Goal: Obtain resource: Download file/media

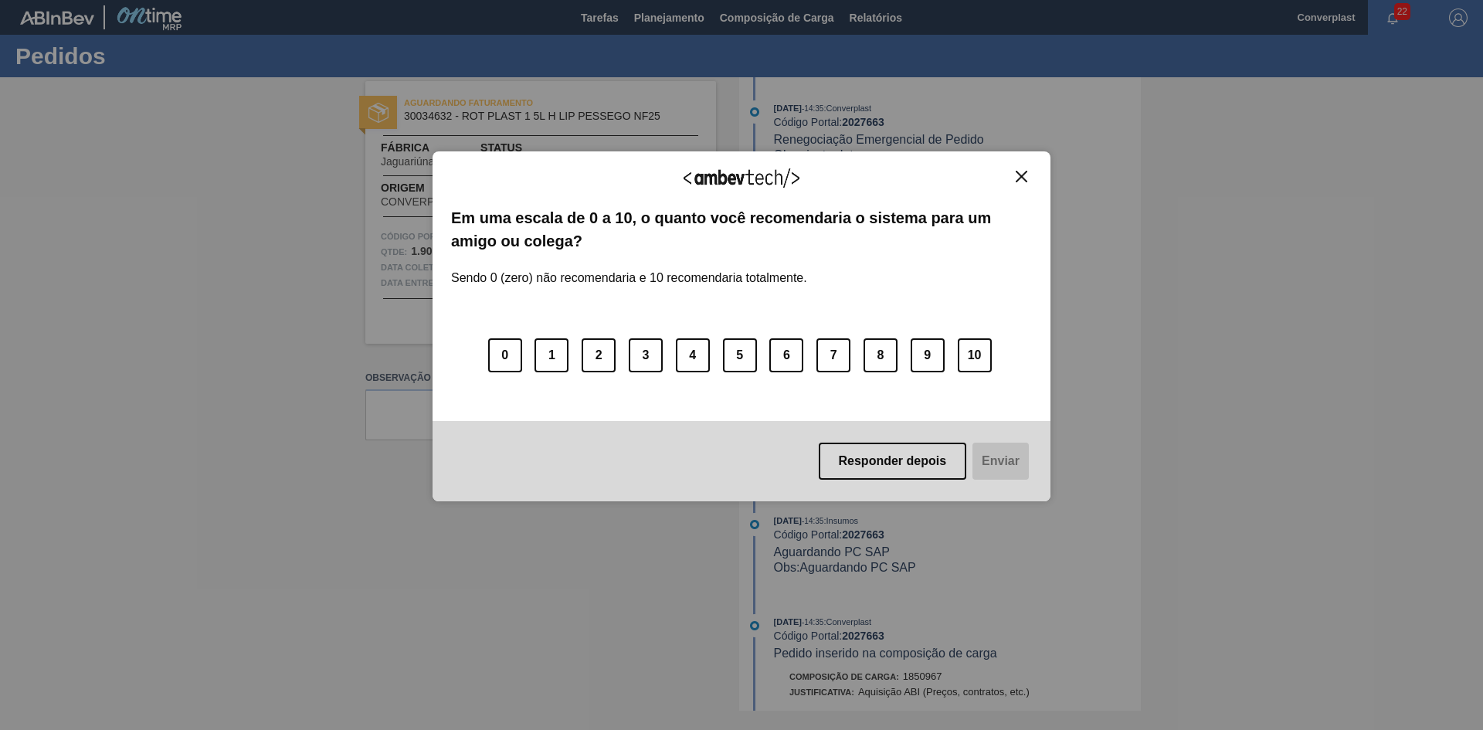
click at [1021, 177] on img "Close" at bounding box center [1022, 177] width 12 height 12
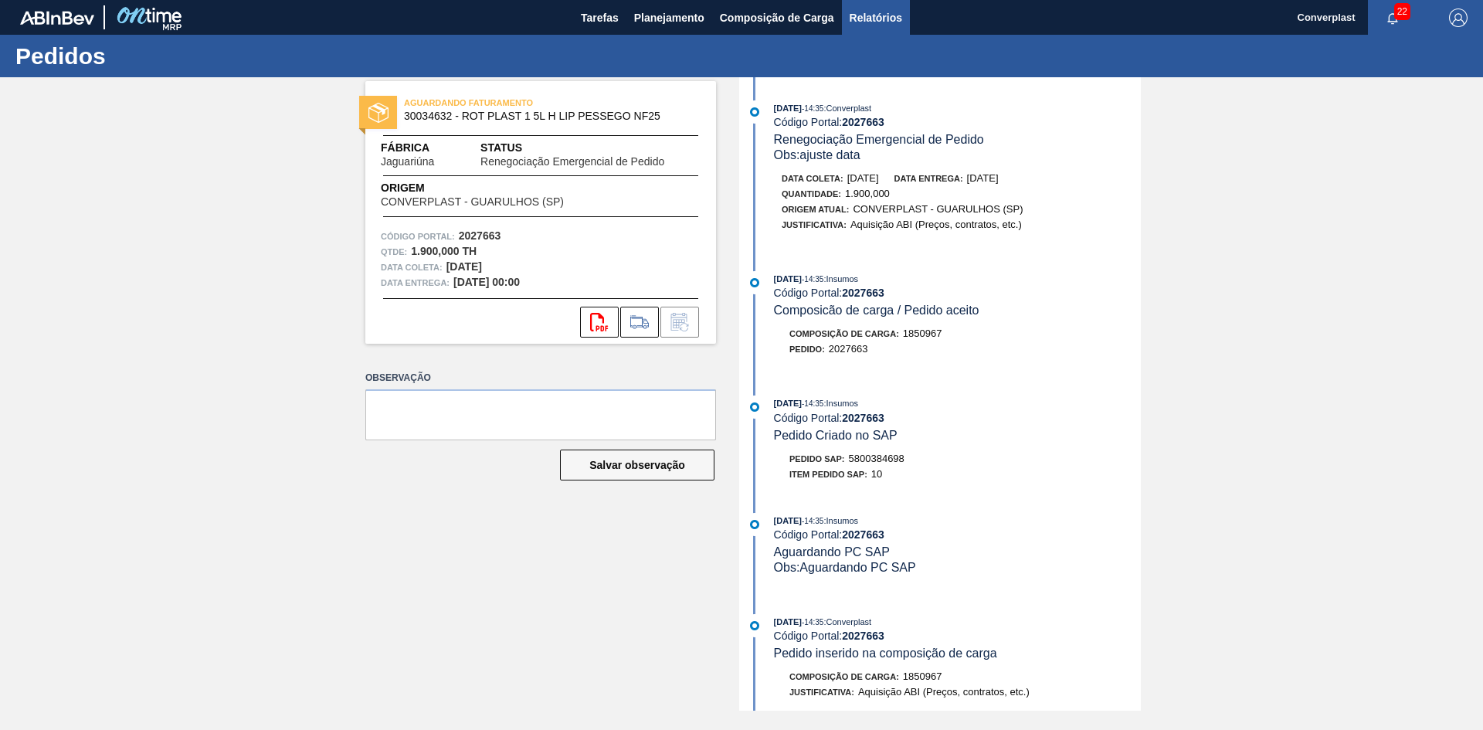
click at [856, 1] on button "Relatórios" at bounding box center [876, 17] width 68 height 35
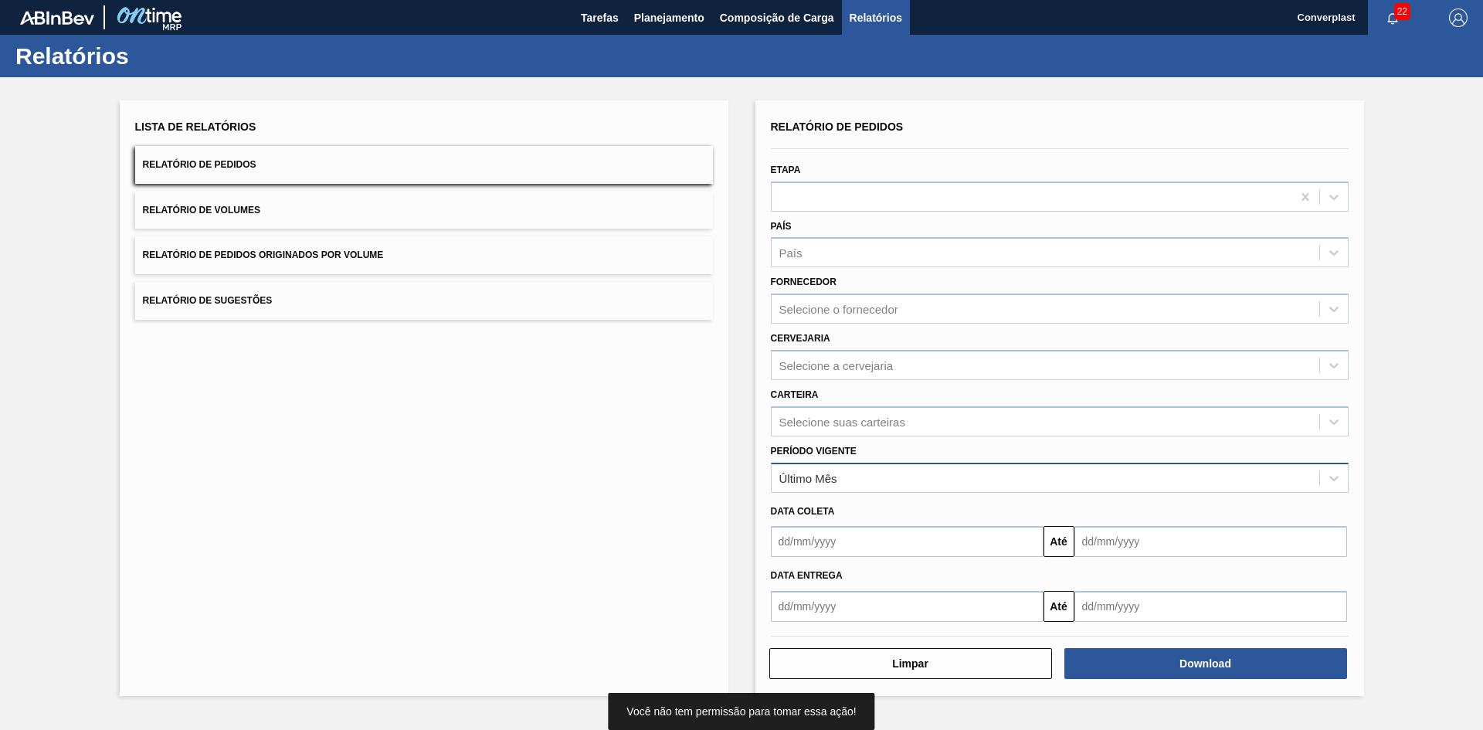
click at [869, 465] on div "Último Mês" at bounding box center [1060, 478] width 578 height 30
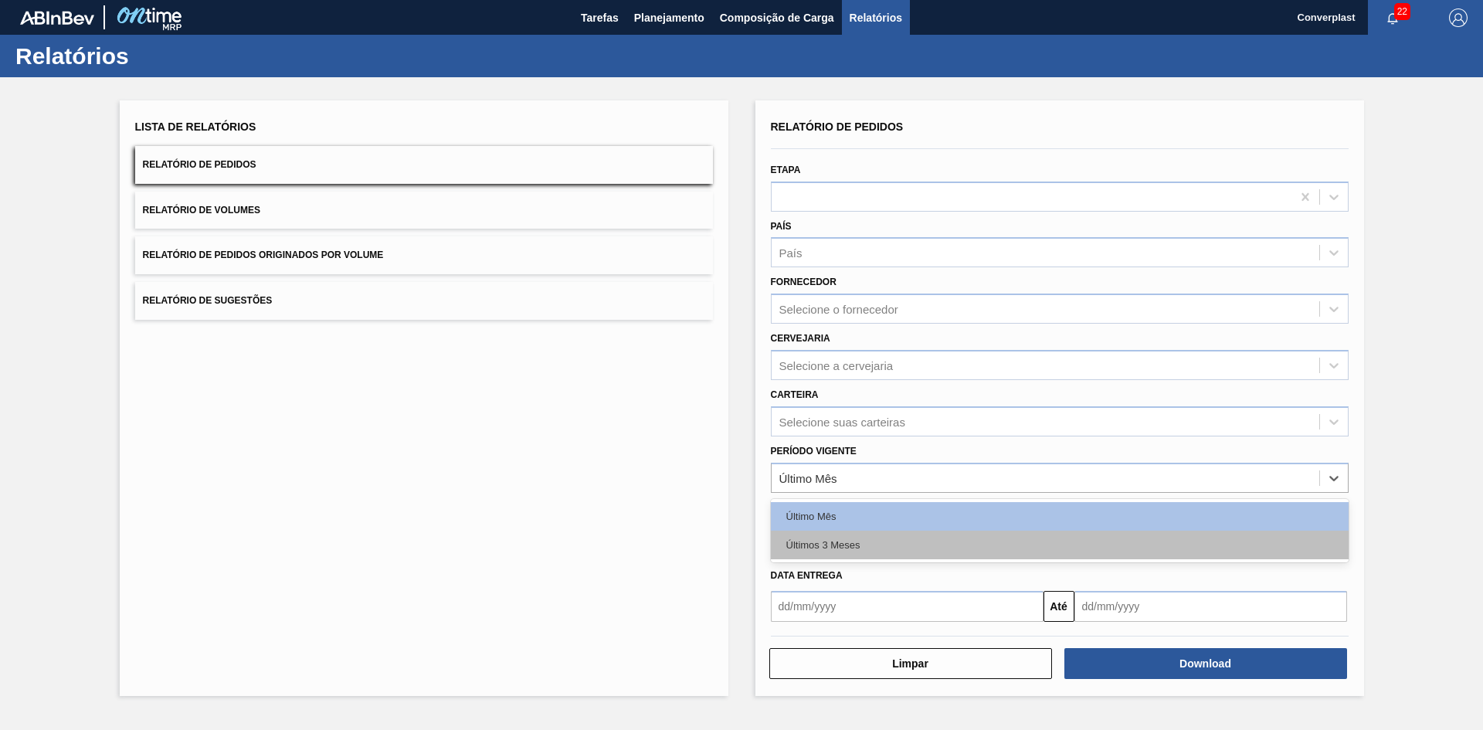
click at [855, 534] on div "Últimos 3 Meses" at bounding box center [1060, 545] width 578 height 29
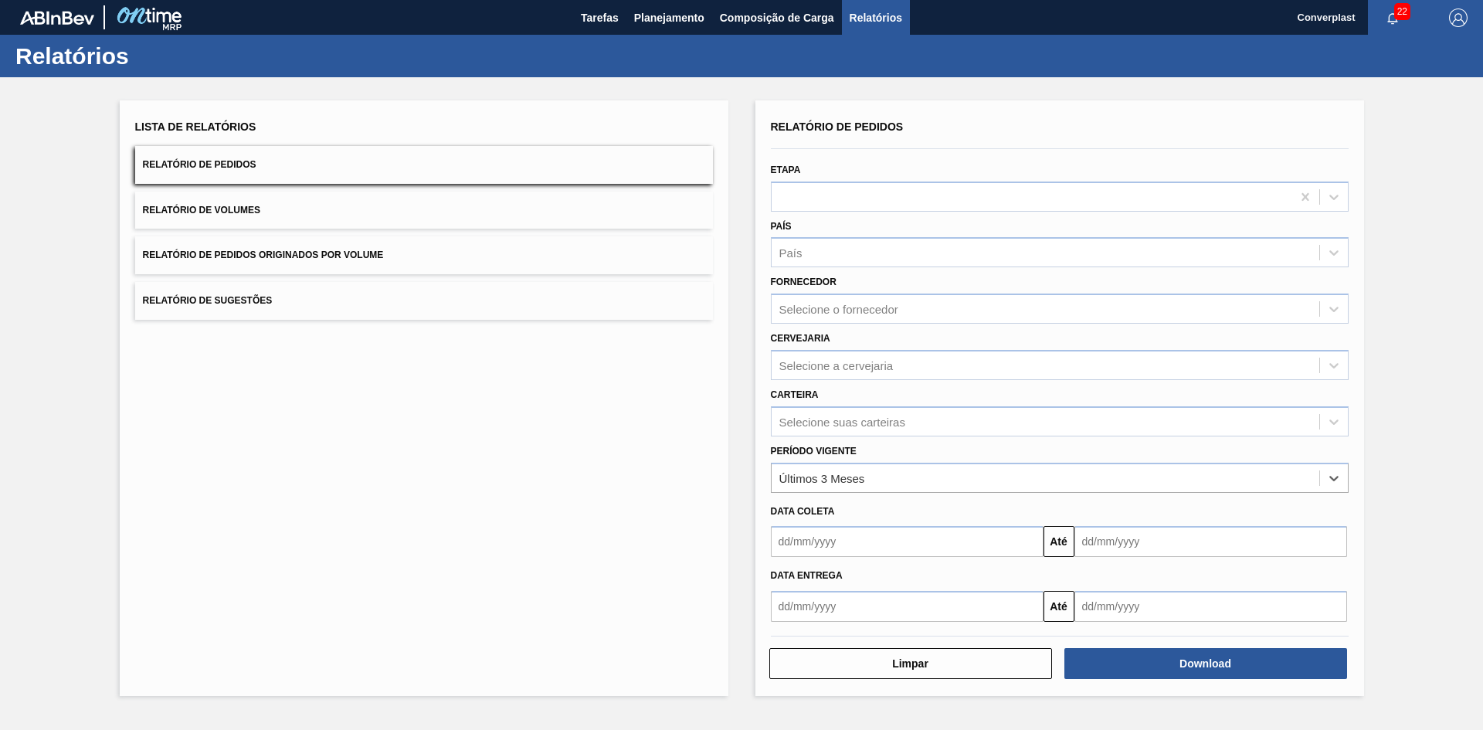
click at [880, 546] on input "text" at bounding box center [907, 541] width 273 height 31
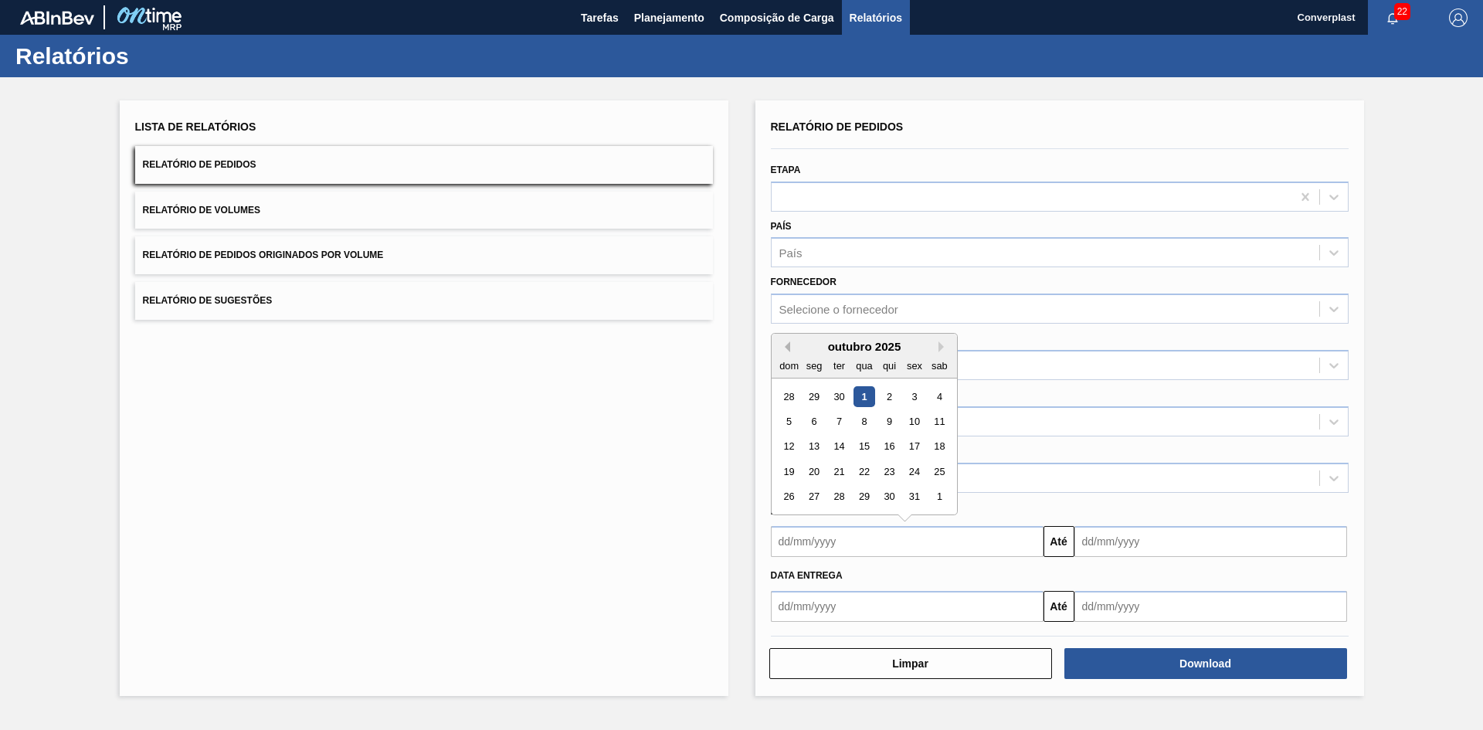
click at [790, 348] on button "Previous Month" at bounding box center [785, 346] width 11 height 11
click at [787, 401] on div "1" at bounding box center [789, 396] width 21 height 21
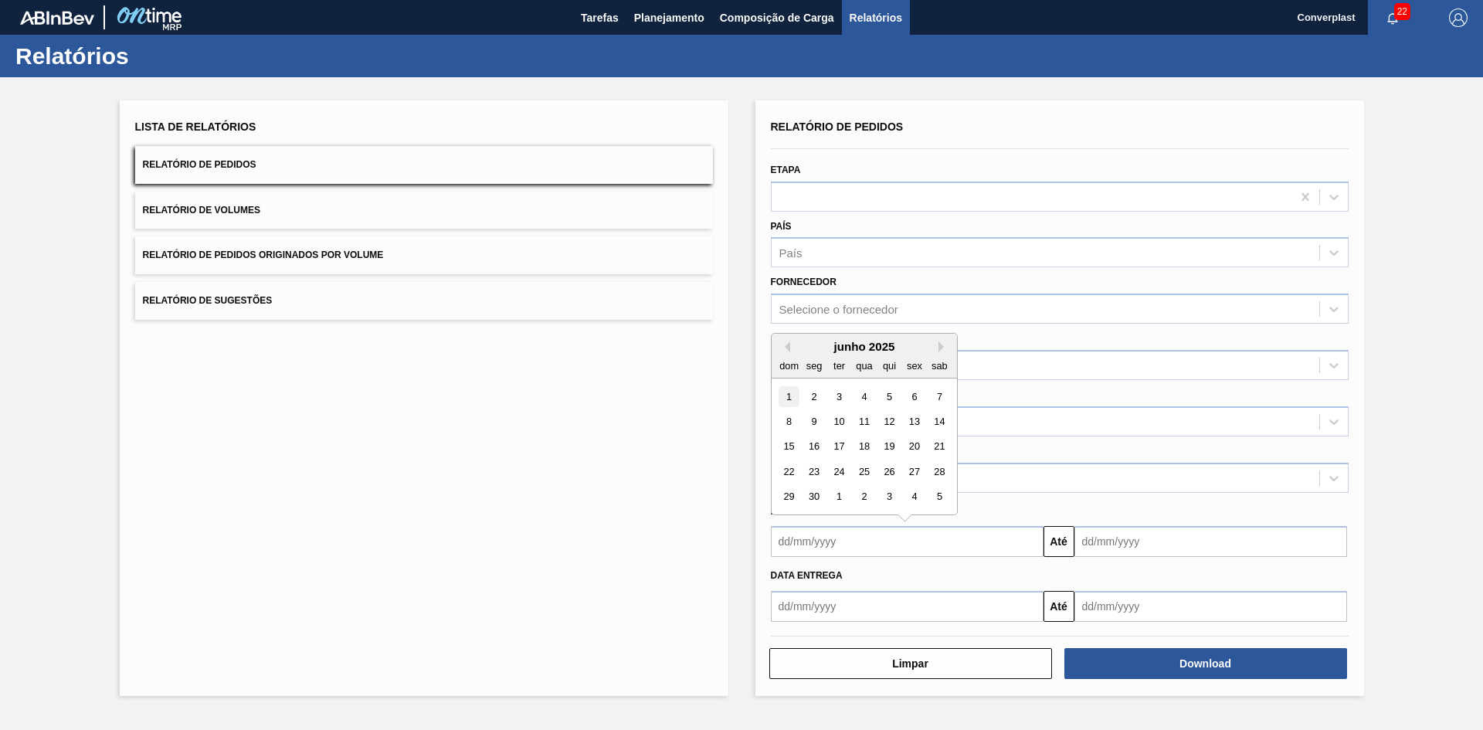
type input "[DATE]"
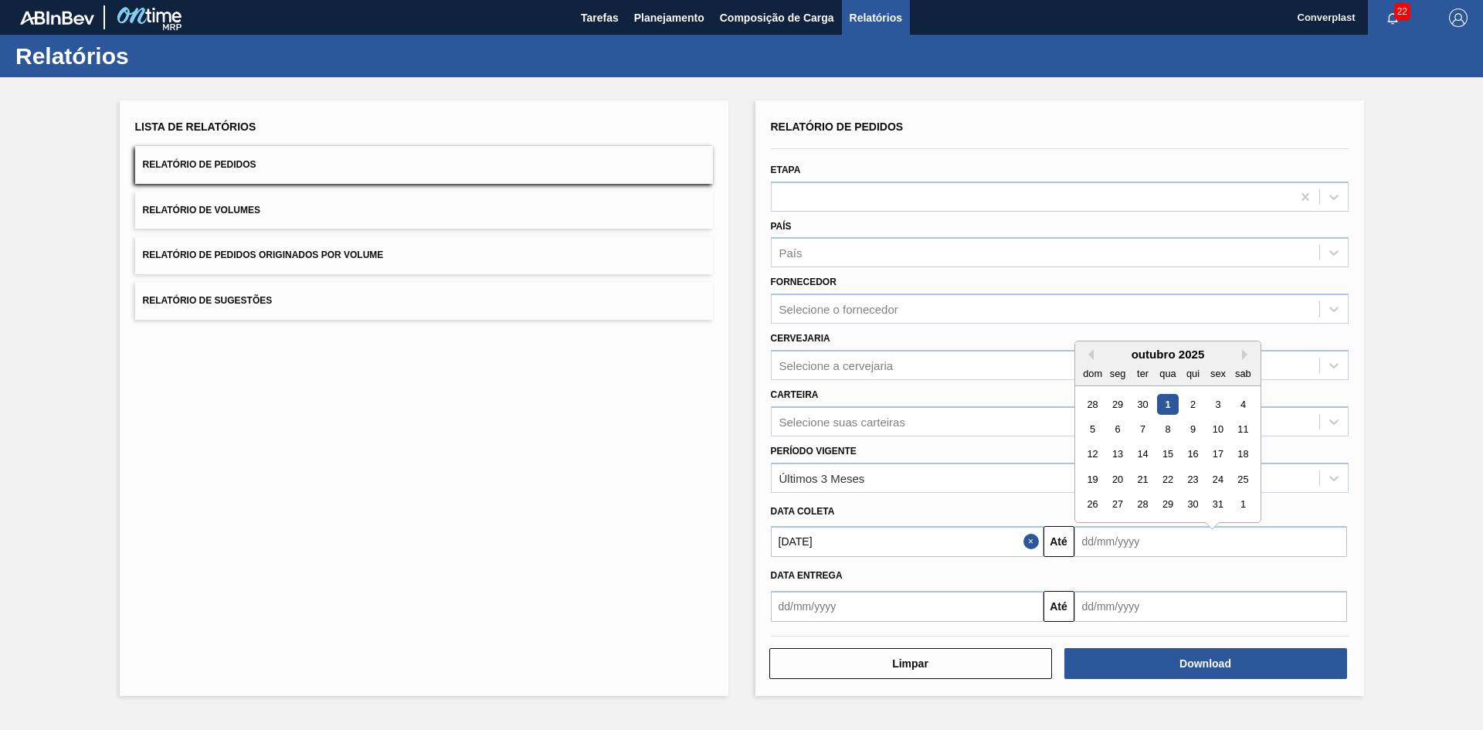
click at [1175, 538] on input "text" at bounding box center [1211, 541] width 273 height 31
click at [1245, 344] on button "Next Month" at bounding box center [1247, 346] width 11 height 11
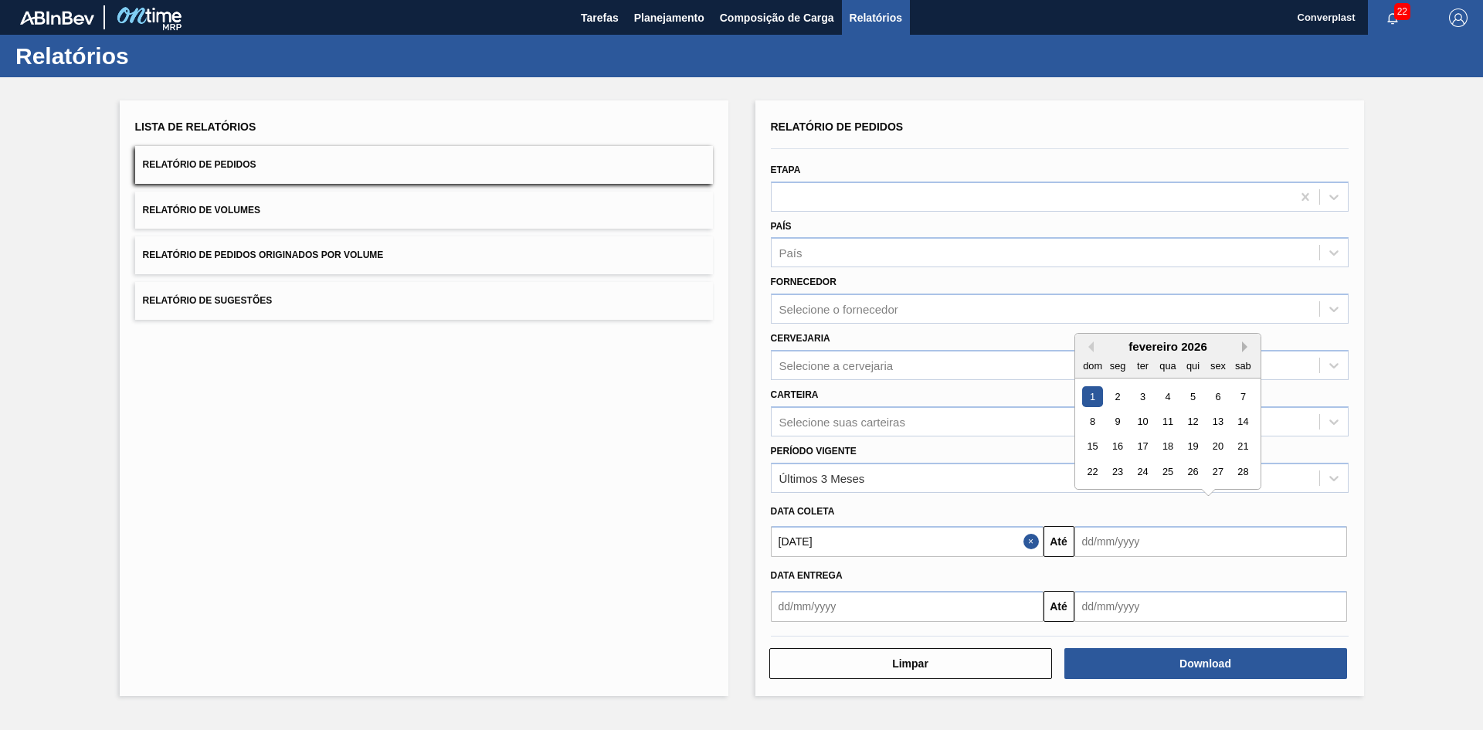
click at [1245, 344] on button "Next Month" at bounding box center [1247, 346] width 11 height 11
click at [1144, 497] on div "31" at bounding box center [1142, 497] width 21 height 21
type input "[DATE]"
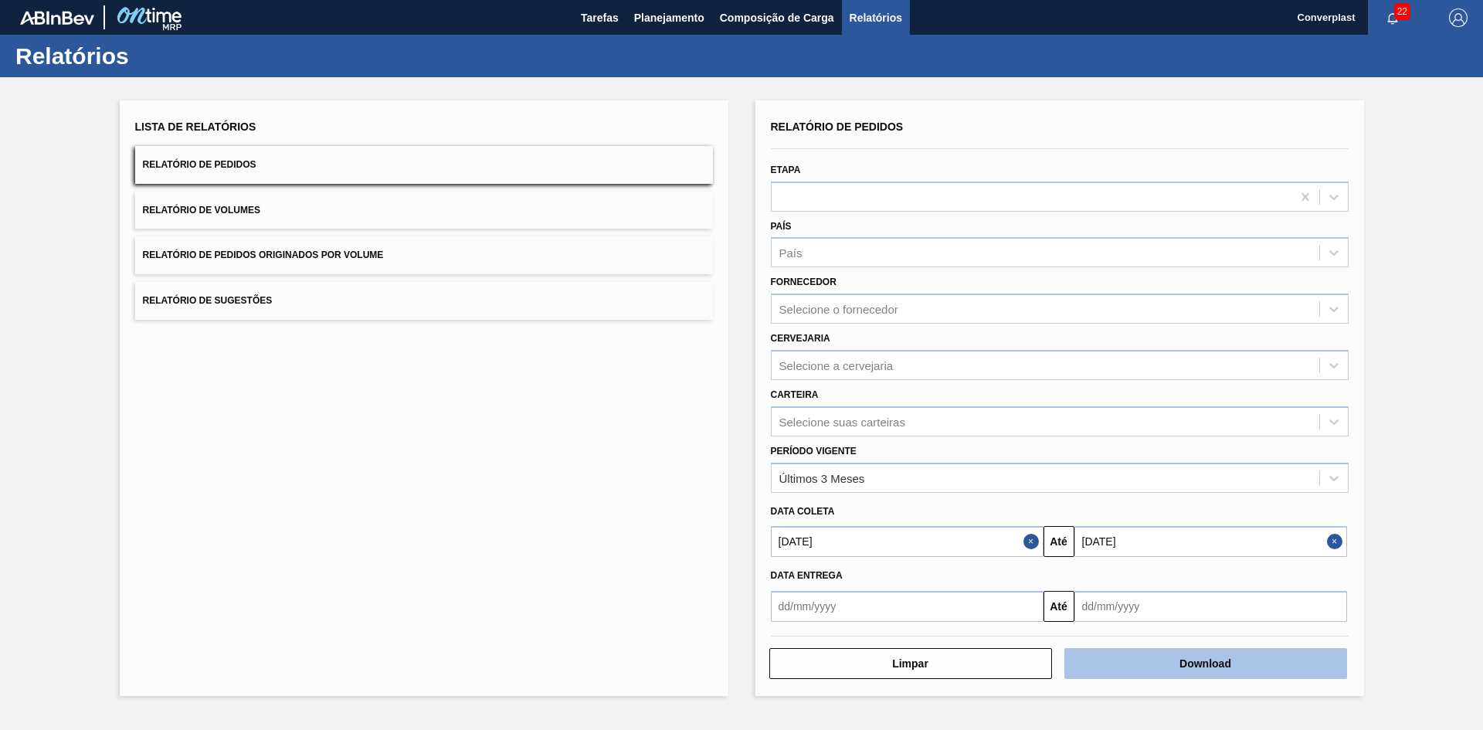
click at [1172, 678] on button "Download" at bounding box center [1206, 663] width 283 height 31
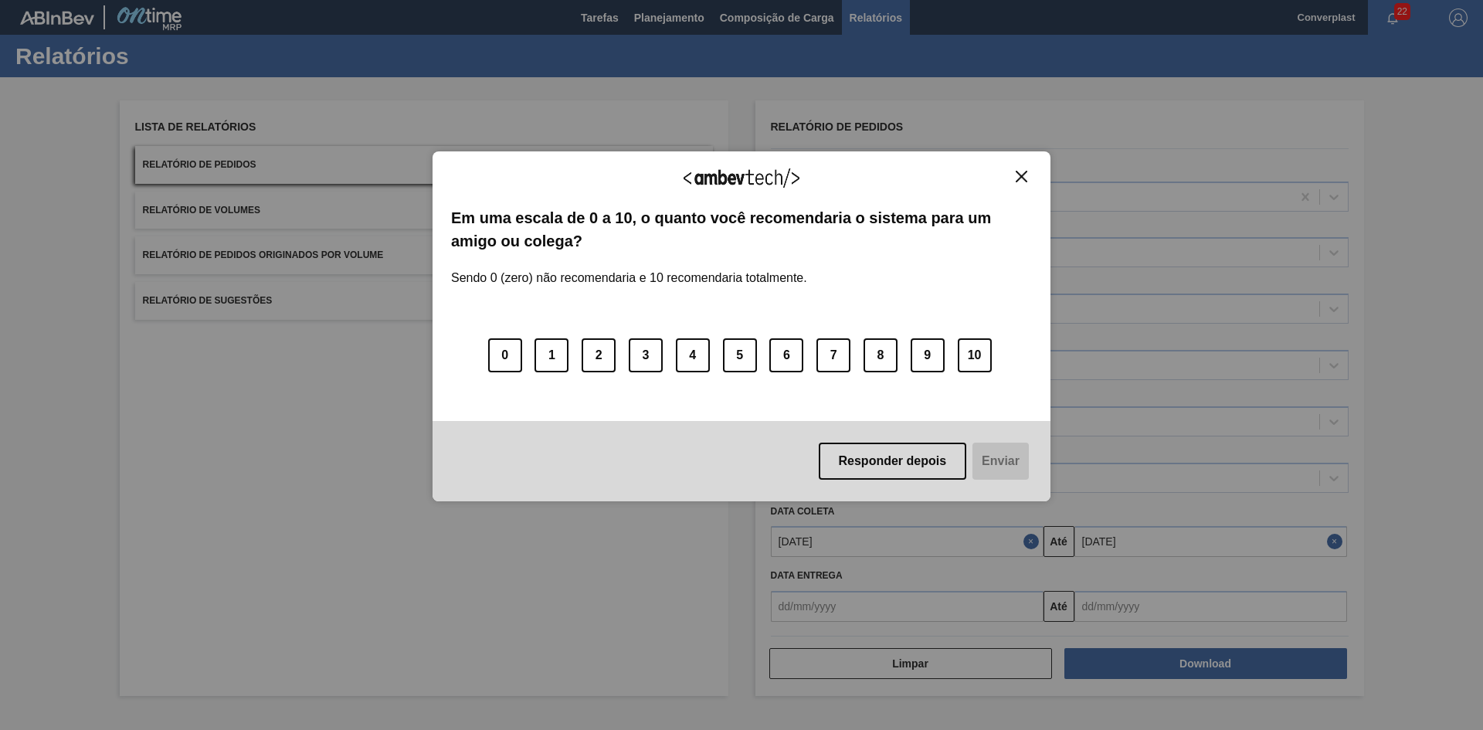
click at [1036, 171] on div "Agradecemos seu feedback! Em uma escala de 0 a 10, o quanto você recomendaria o…" at bounding box center [742, 326] width 618 height 351
click at [1024, 175] on img "Close" at bounding box center [1022, 177] width 12 height 12
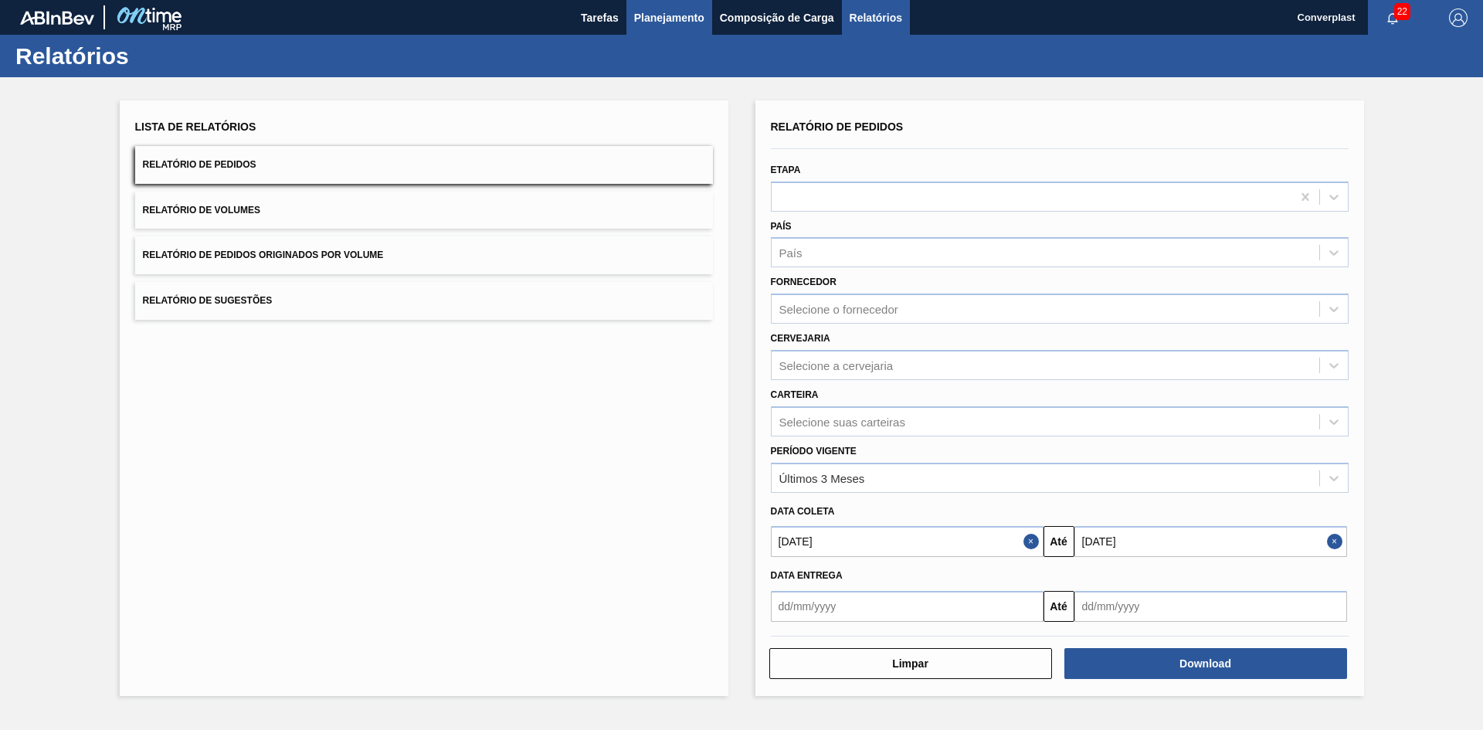
click at [631, 12] on button "Planejamento" at bounding box center [670, 17] width 86 height 35
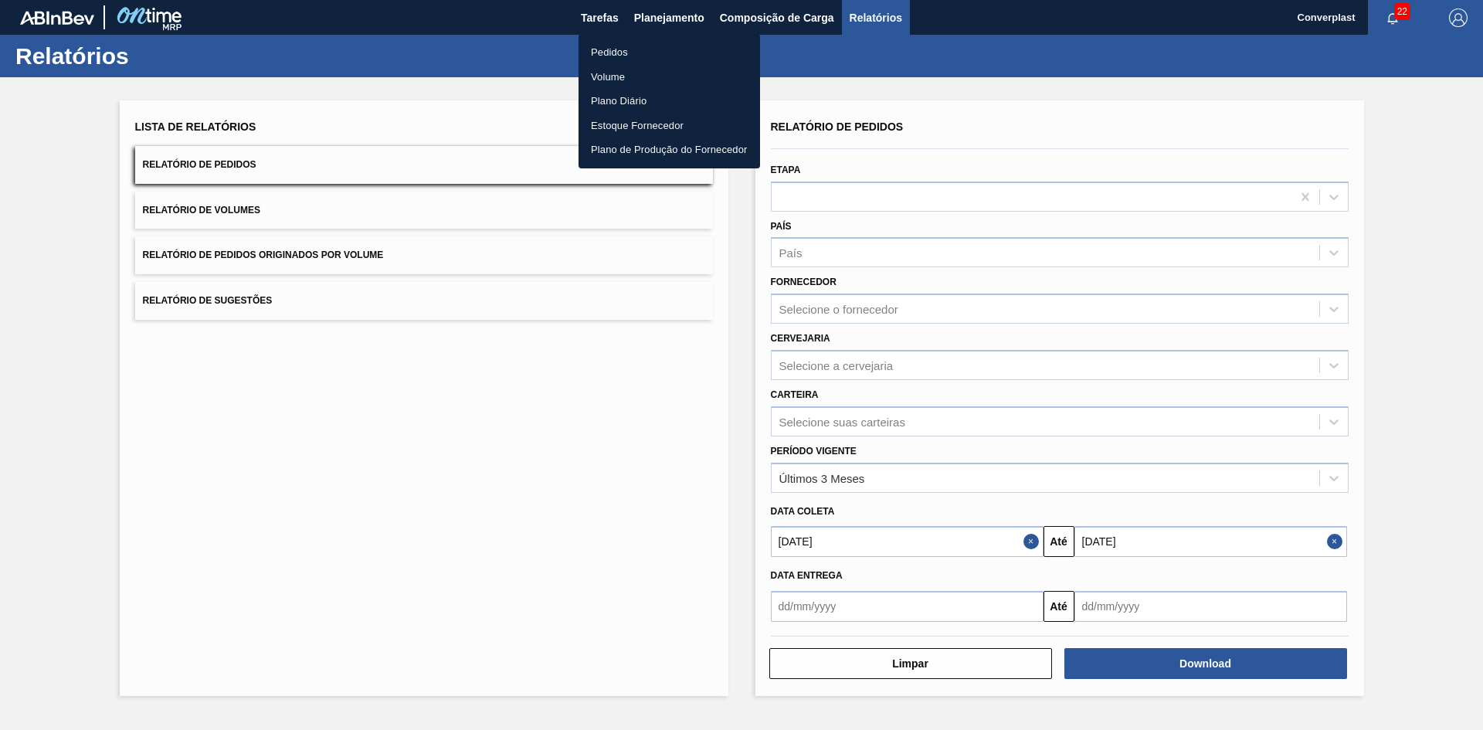
click at [658, 52] on li "Pedidos" at bounding box center [670, 52] width 182 height 25
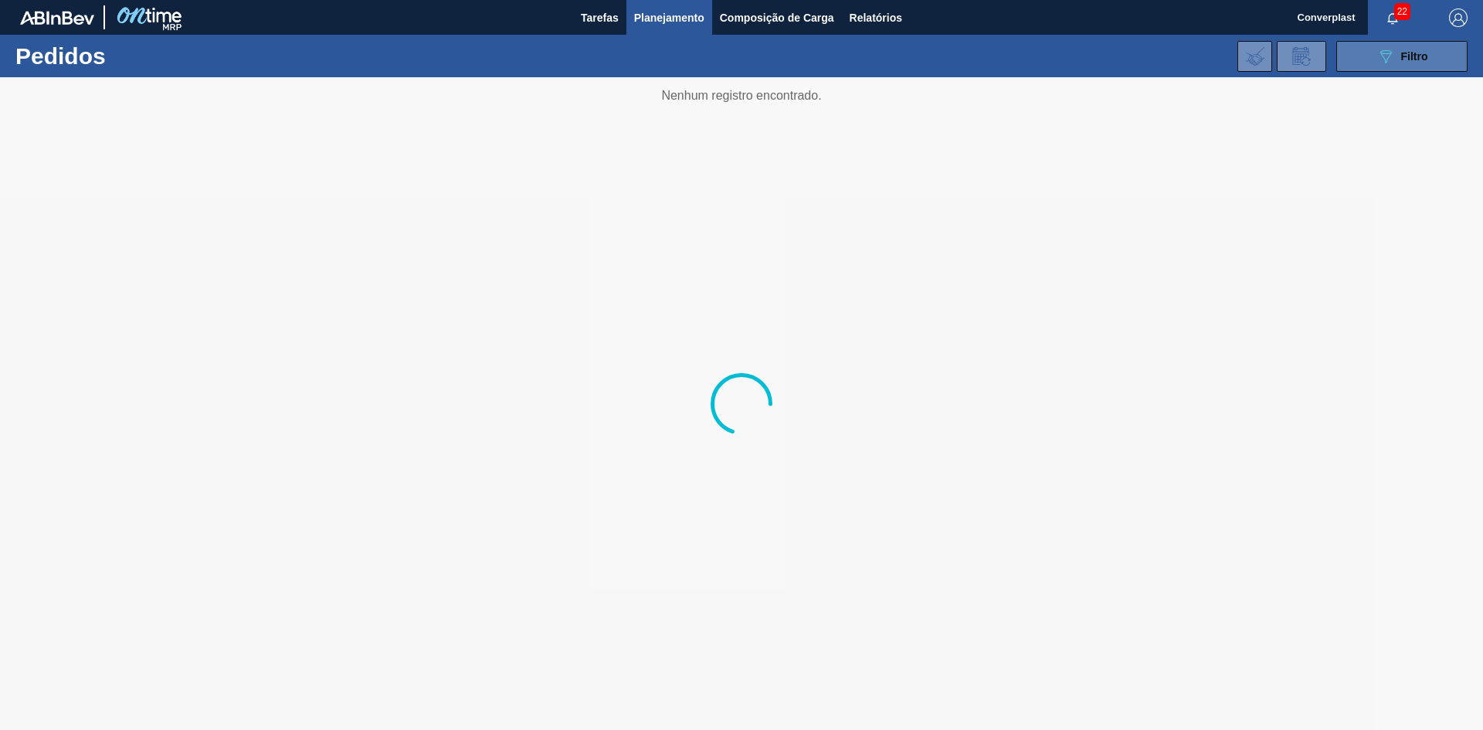
click at [1407, 57] on span "Filtro" at bounding box center [1415, 56] width 27 height 12
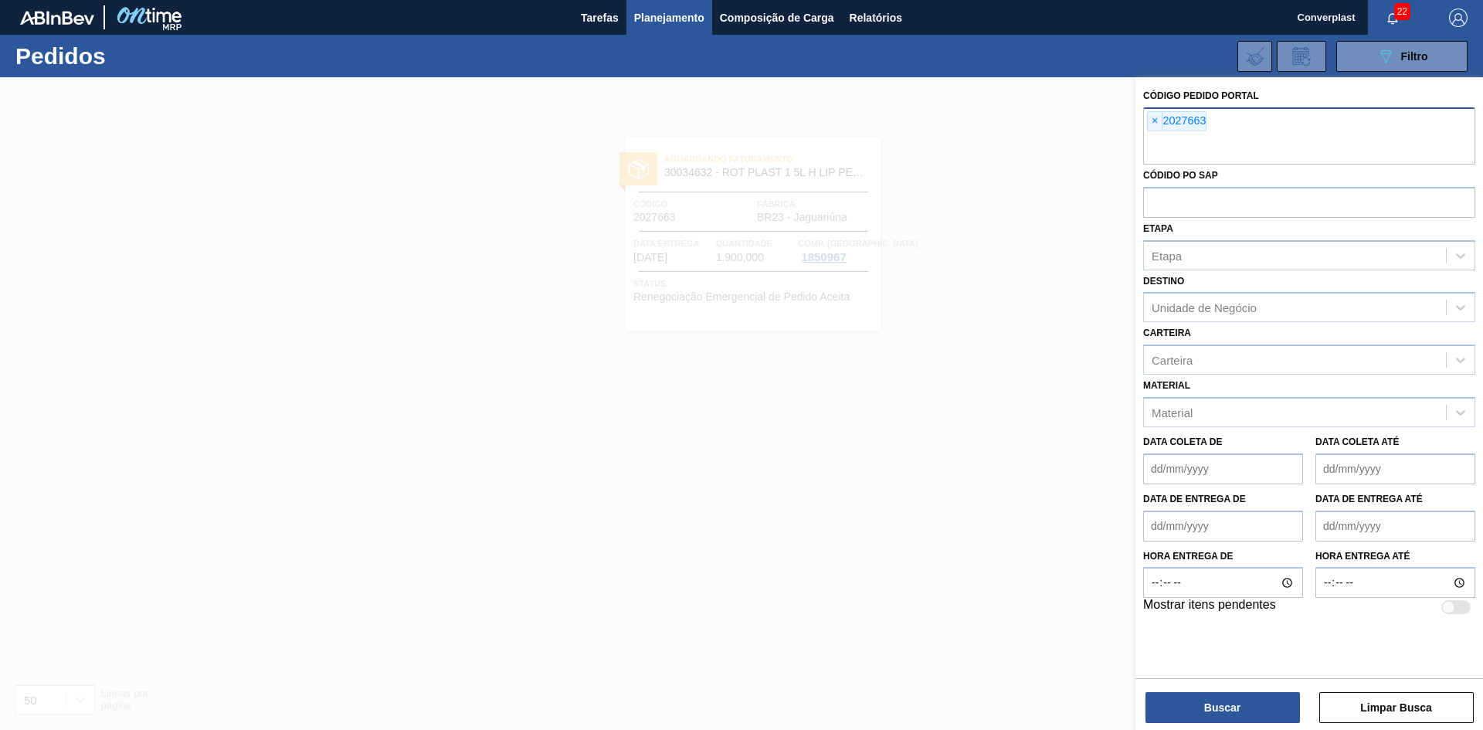
click at [1154, 123] on span "×" at bounding box center [1155, 121] width 15 height 19
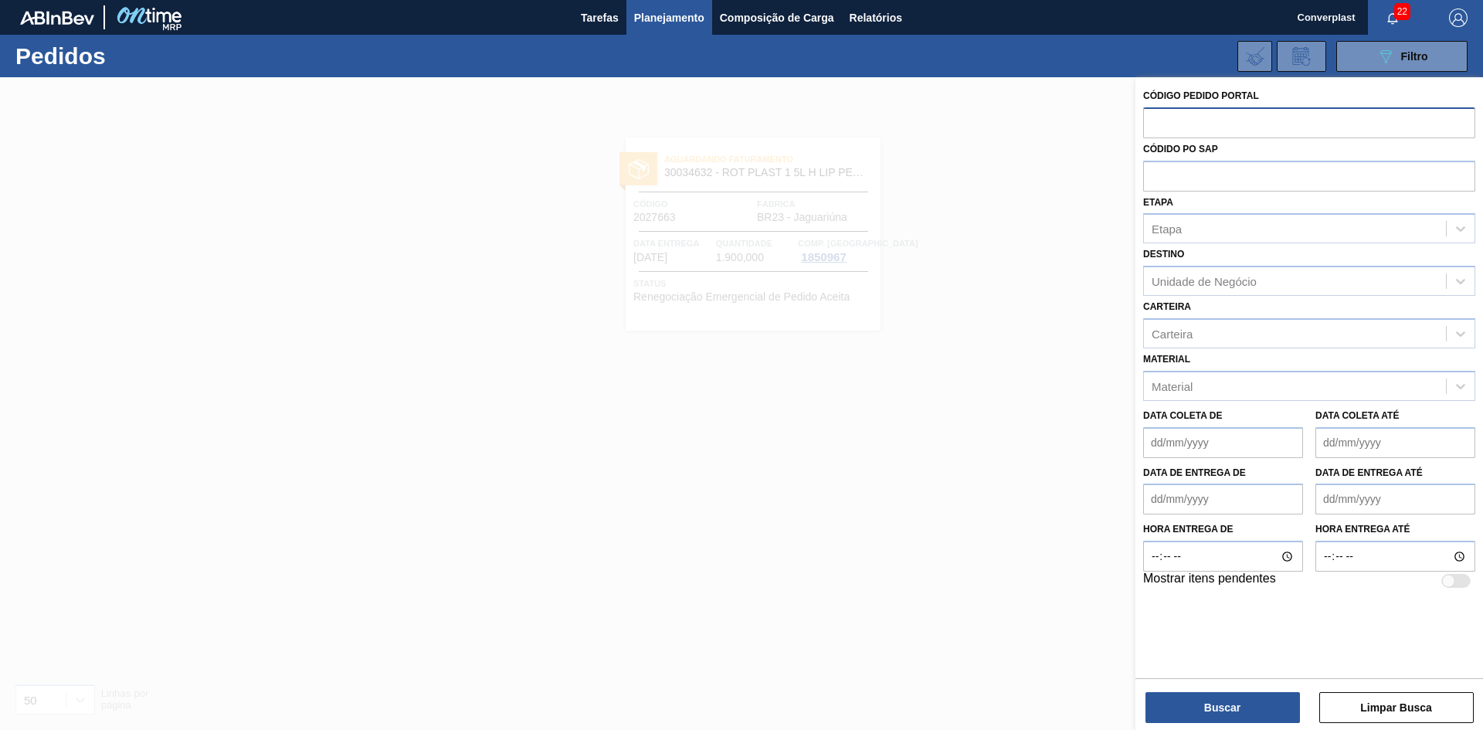
paste input "2039184"
type input "2039184"
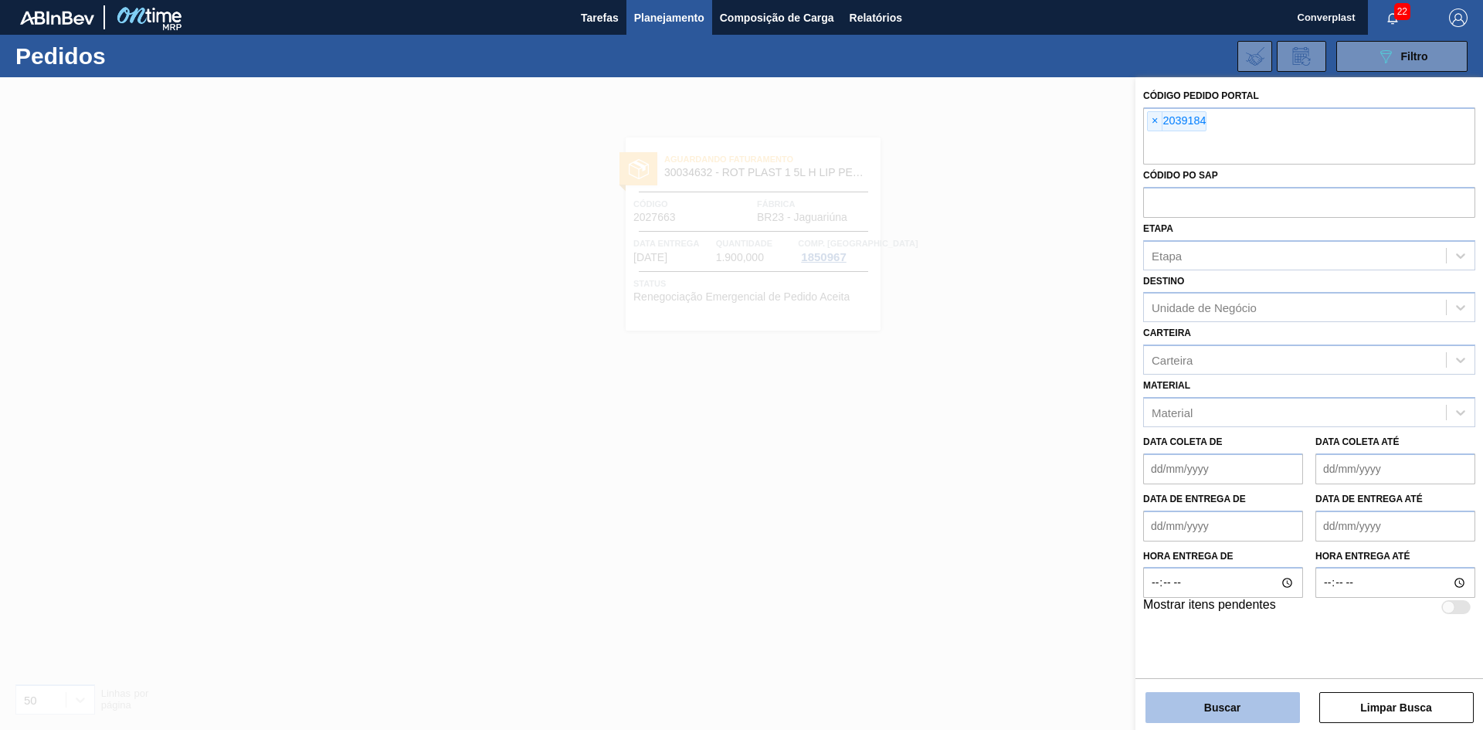
click at [1163, 705] on button "Buscar" at bounding box center [1223, 707] width 155 height 31
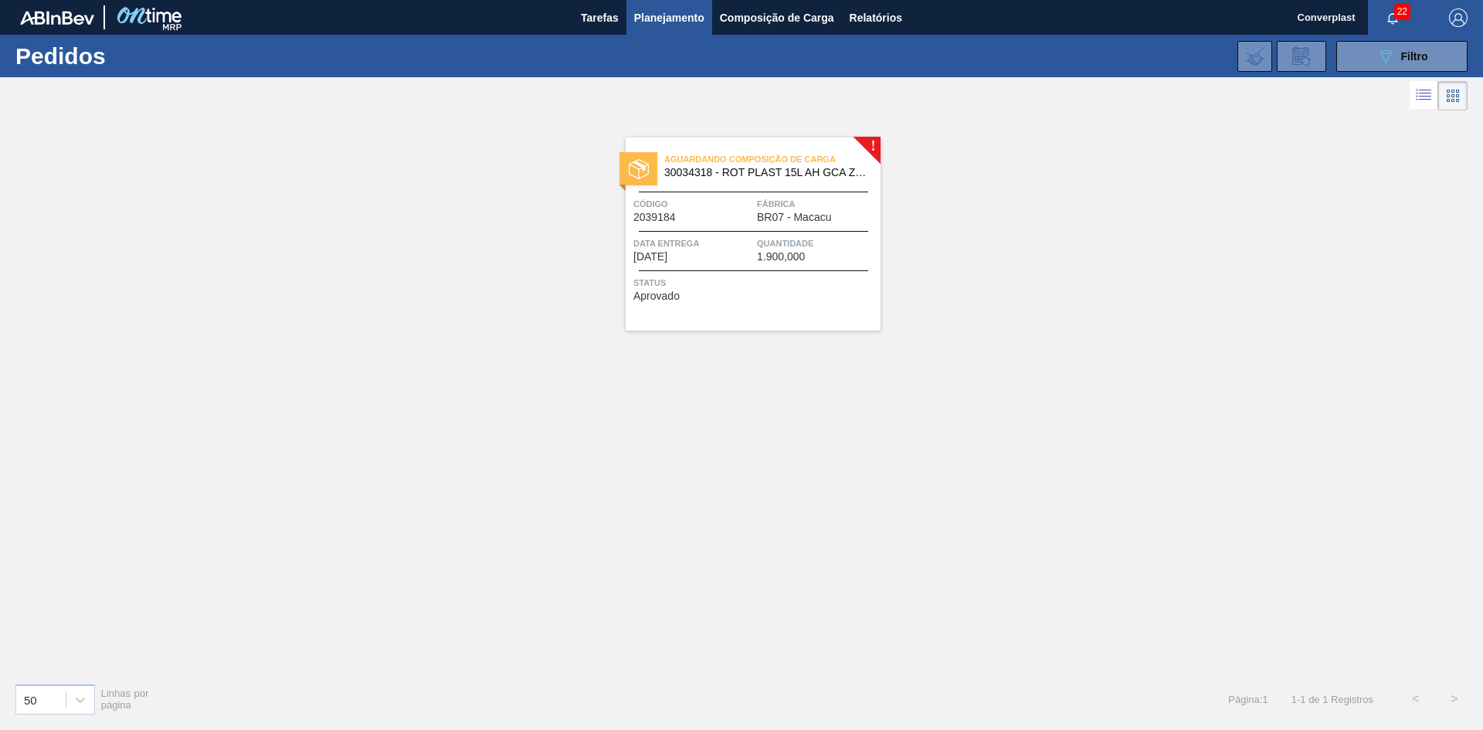
click at [848, 290] on span "Status" at bounding box center [755, 282] width 243 height 15
